Goal: Navigation & Orientation: Find specific page/section

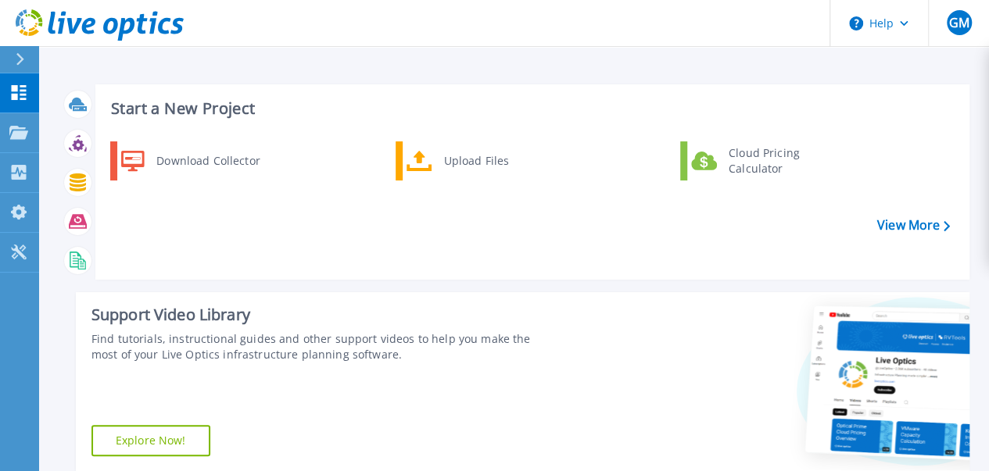
scroll to position [371, 0]
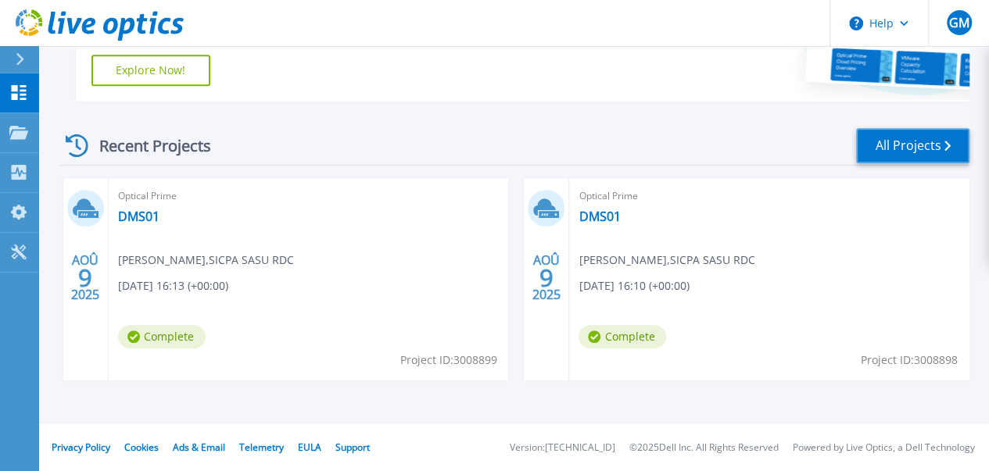
click at [948, 151] on icon at bounding box center [947, 146] width 6 height 10
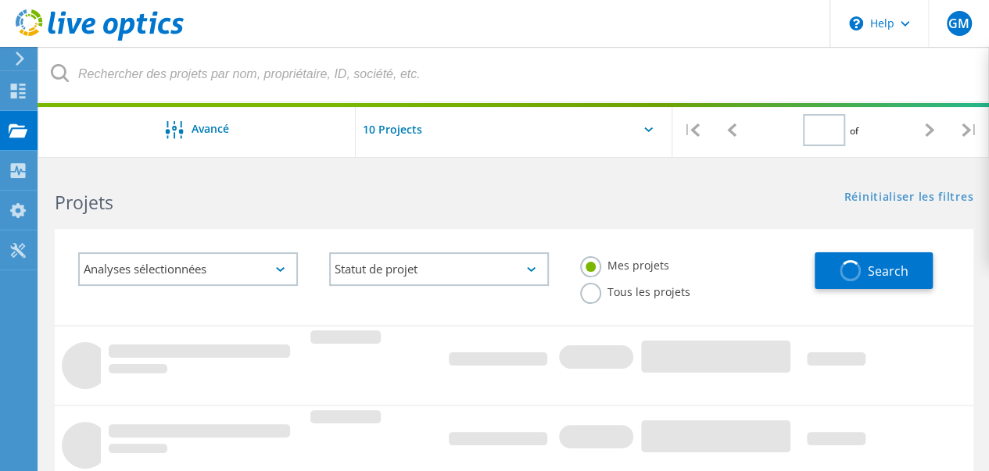
type input "1"
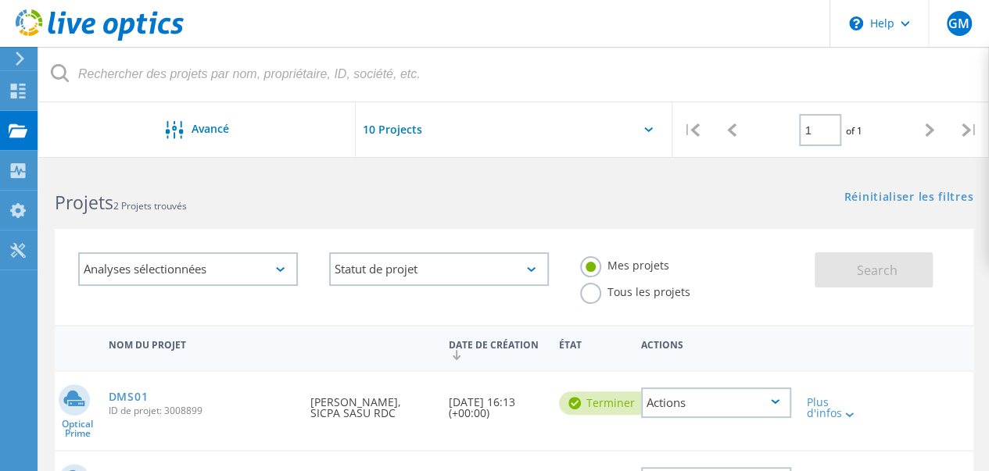
click at [775, 404] on icon at bounding box center [775, 401] width 9 height 5
click at [535, 16] on header "\n Help Explore Helpful Articles Contact Support GM Utilisateur final [PERSON_N…" at bounding box center [494, 23] width 989 height 47
